Goal: Information Seeking & Learning: Learn about a topic

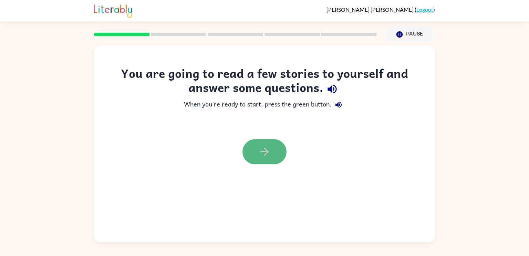
click at [264, 154] on icon "button" at bounding box center [265, 152] width 12 height 12
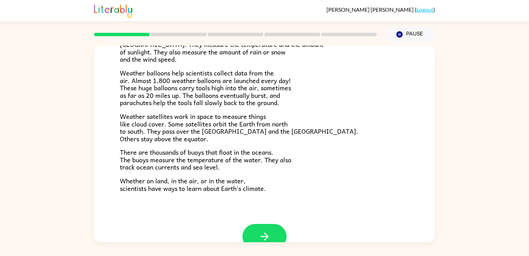
scroll to position [193, 0]
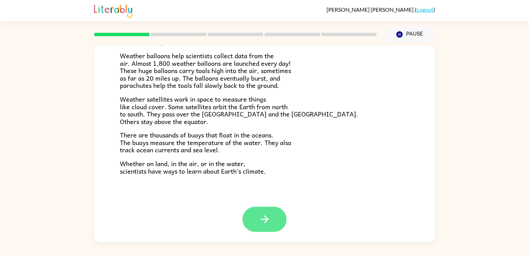
click at [268, 215] on icon "button" at bounding box center [265, 219] width 12 height 12
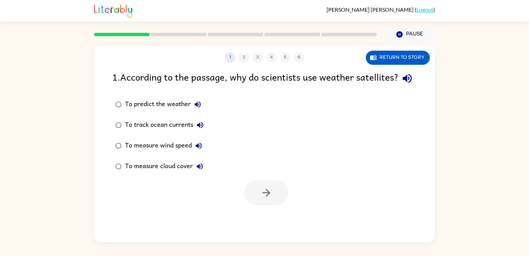
scroll to position [0, 0]
click at [279, 205] on button "button" at bounding box center [266, 192] width 44 height 25
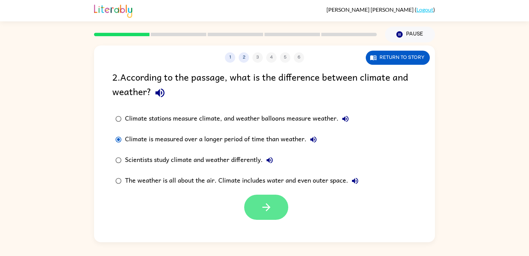
click at [257, 211] on button "button" at bounding box center [266, 207] width 44 height 25
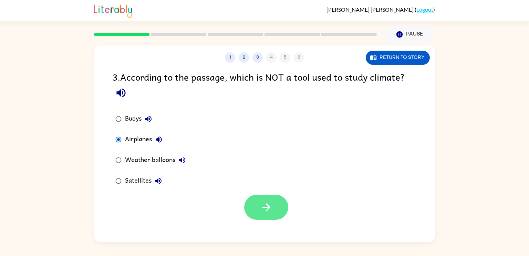
click at [254, 210] on button "button" at bounding box center [266, 207] width 44 height 25
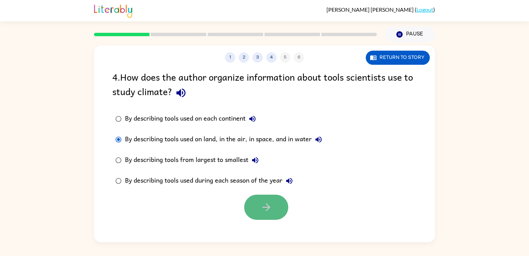
click at [272, 209] on icon "button" at bounding box center [267, 207] width 12 height 12
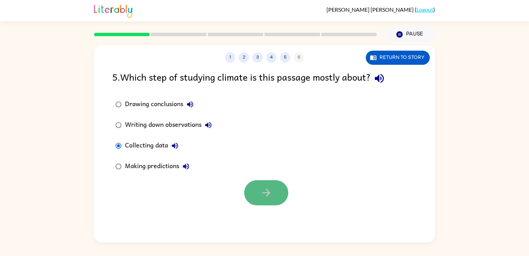
click at [262, 204] on button "button" at bounding box center [266, 192] width 44 height 25
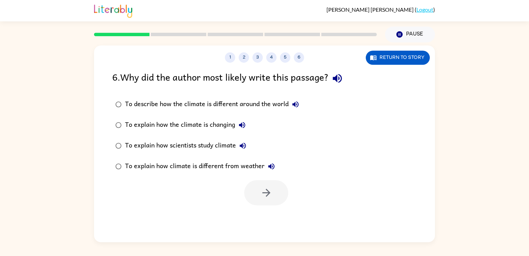
drag, startPoint x: 242, startPoint y: 59, endPoint x: 307, endPoint y: 66, distance: 65.9
click at [307, 66] on div "1 2 3 4 5 6 Return to story 6 . Why did the author most likely write this passa…" at bounding box center [264, 143] width 341 height 197
click at [261, 196] on icon "button" at bounding box center [267, 193] width 12 height 12
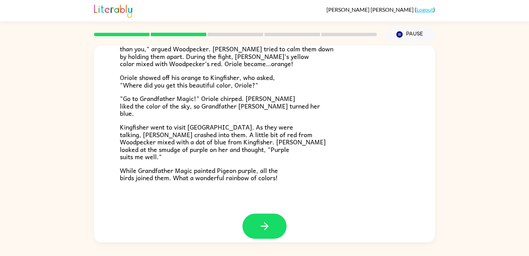
scroll to position [178, 0]
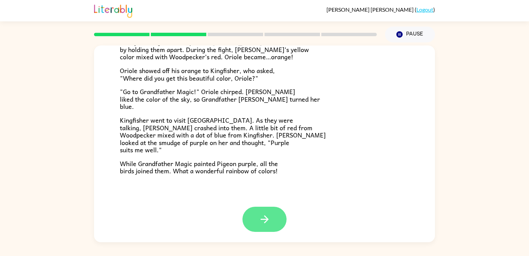
click at [274, 219] on button "button" at bounding box center [265, 219] width 44 height 25
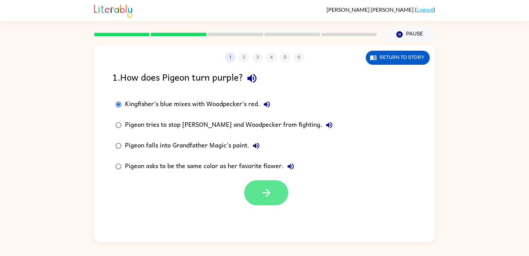
click at [273, 197] on button "button" at bounding box center [266, 192] width 44 height 25
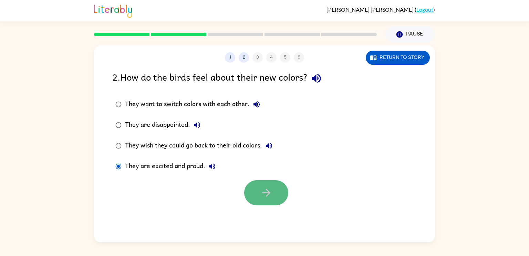
click at [247, 196] on button "button" at bounding box center [266, 192] width 44 height 25
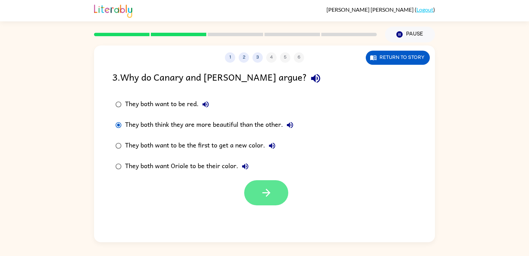
click at [256, 197] on button "button" at bounding box center [266, 192] width 44 height 25
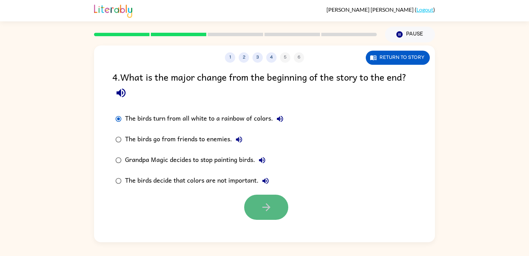
click at [261, 212] on icon "button" at bounding box center [267, 207] width 12 height 12
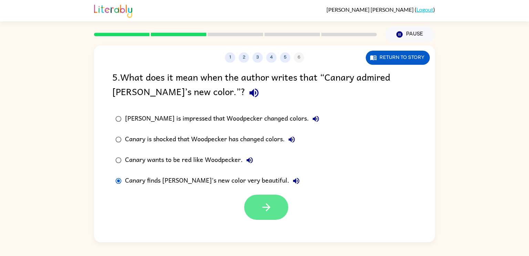
click at [288, 207] on button "button" at bounding box center [266, 207] width 44 height 25
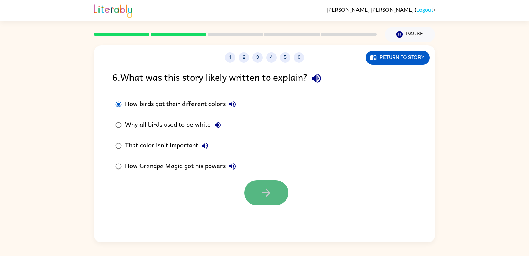
click at [262, 197] on icon "button" at bounding box center [267, 193] width 12 height 12
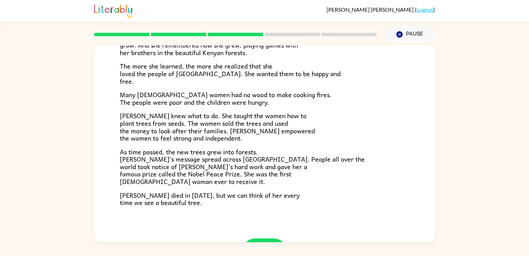
scroll to position [161, 0]
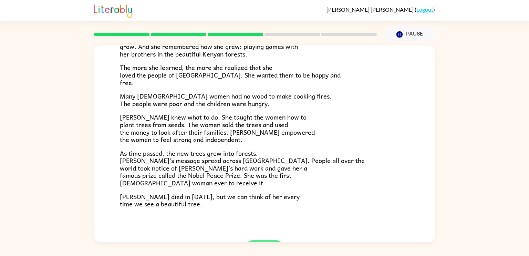
click at [262, 241] on button "button" at bounding box center [265, 252] width 44 height 25
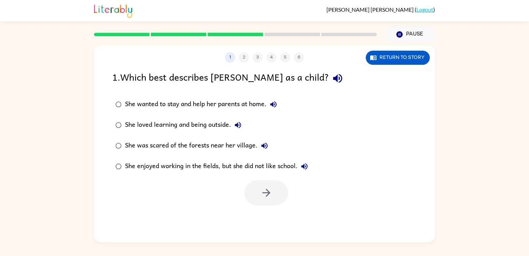
scroll to position [0, 0]
click at [271, 195] on icon "button" at bounding box center [267, 193] width 12 height 12
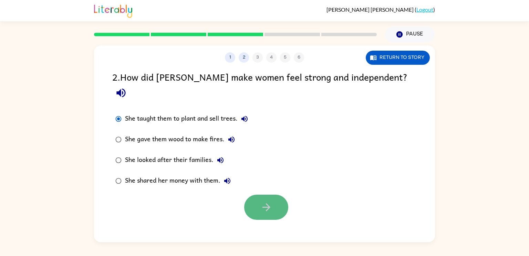
click at [266, 201] on icon "button" at bounding box center [267, 207] width 12 height 12
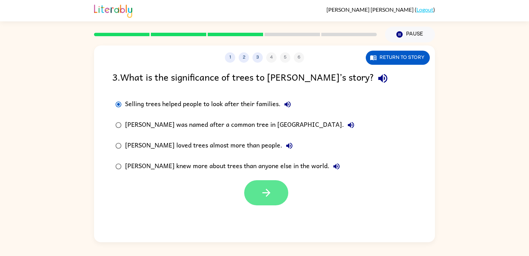
click at [266, 193] on icon "button" at bounding box center [266, 193] width 8 height 8
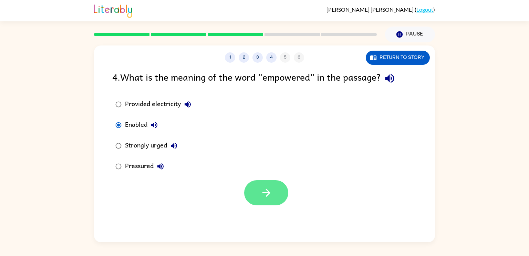
click at [274, 196] on button "button" at bounding box center [266, 192] width 44 height 25
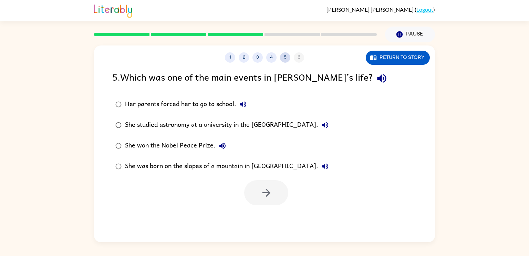
click at [286, 60] on button "5" at bounding box center [285, 57] width 10 height 10
click at [269, 59] on button "4" at bounding box center [271, 57] width 10 height 10
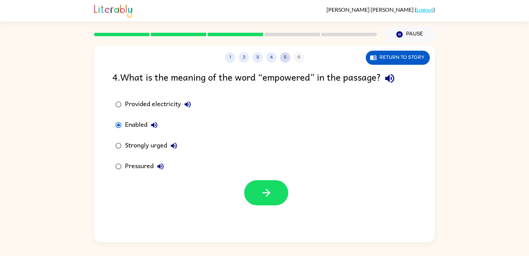
click at [286, 57] on button "5" at bounding box center [285, 57] width 10 height 10
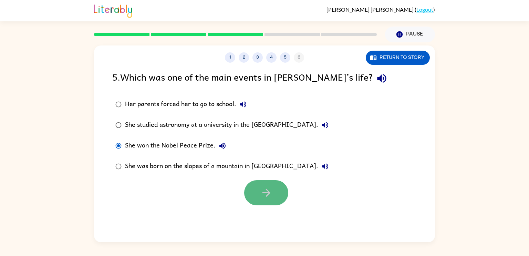
click at [261, 193] on icon "button" at bounding box center [267, 193] width 12 height 12
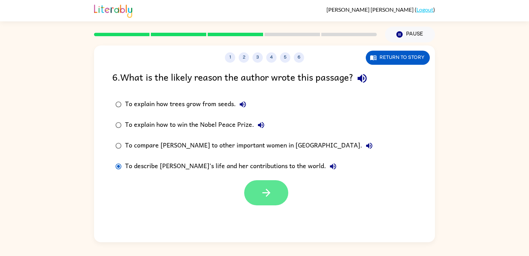
click at [263, 188] on icon "button" at bounding box center [267, 193] width 12 height 12
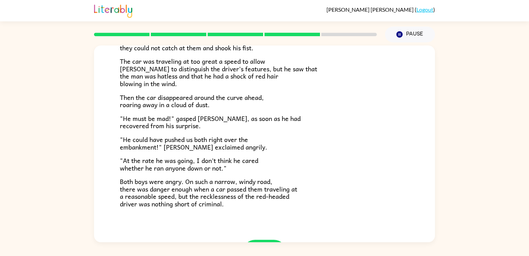
scroll to position [191, 0]
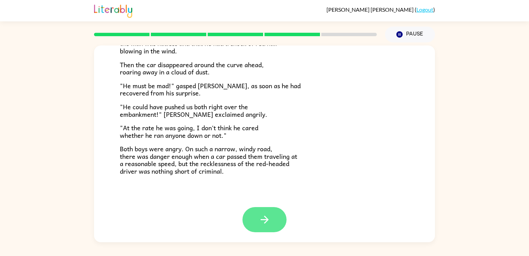
click at [264, 224] on icon "button" at bounding box center [265, 220] width 12 height 12
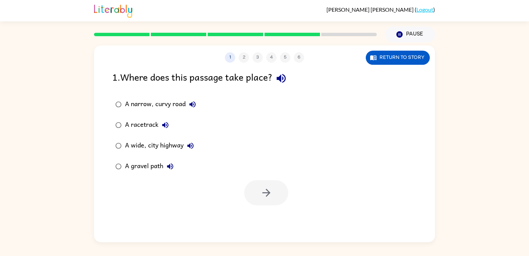
scroll to position [0, 0]
click at [269, 192] on icon "button" at bounding box center [266, 193] width 8 height 8
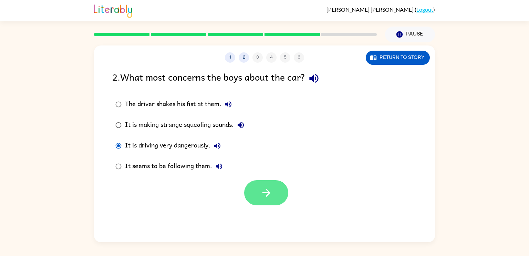
click at [260, 185] on button "button" at bounding box center [266, 192] width 44 height 25
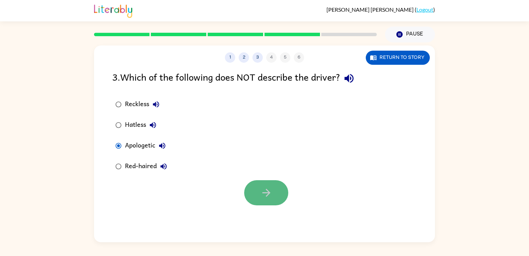
click at [269, 185] on button "button" at bounding box center [266, 192] width 44 height 25
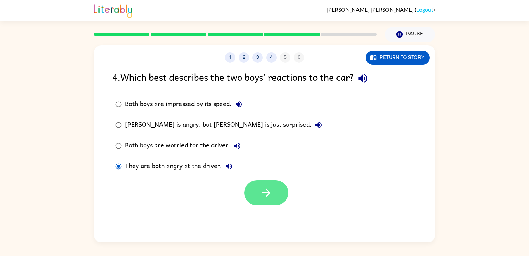
click at [275, 188] on button "button" at bounding box center [266, 192] width 44 height 25
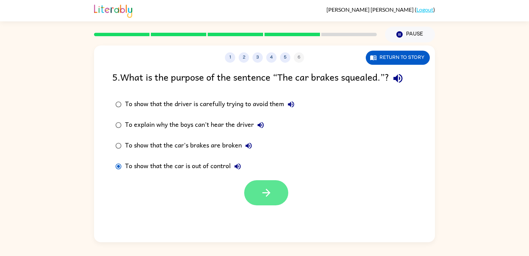
click at [259, 190] on button "button" at bounding box center [266, 192] width 44 height 25
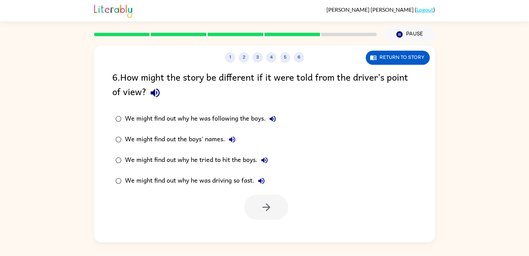
click at [129, 188] on div "We might find out why he was driving so fast." at bounding box center [196, 181] width 143 height 14
click at [265, 212] on icon "button" at bounding box center [267, 207] width 12 height 12
